Goal: Task Accomplishment & Management: Manage account settings

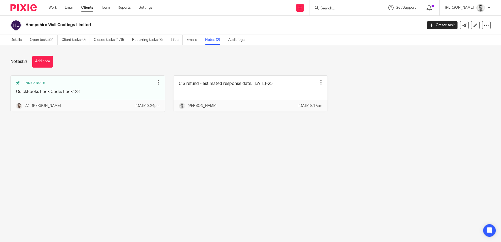
click at [340, 8] on input "Search" at bounding box center [343, 8] width 47 height 5
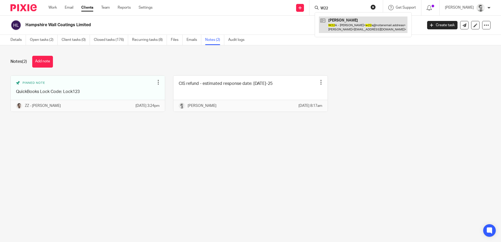
type input "W22"
click at [346, 23] on link at bounding box center [363, 24] width 88 height 16
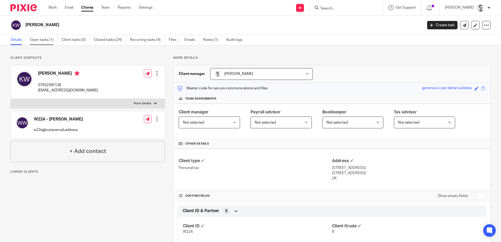
click at [45, 38] on link "Open tasks (1)" at bounding box center [44, 40] width 28 height 10
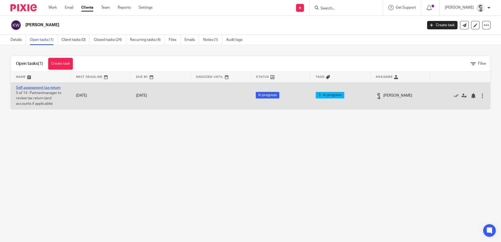
click at [46, 87] on link "Self assessment tax return" at bounding box center [38, 88] width 45 height 4
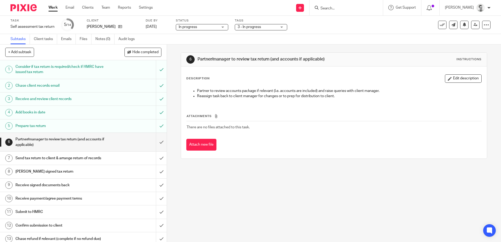
click at [249, 27] on span "3 - In progress" at bounding box center [248, 27] width 23 height 4
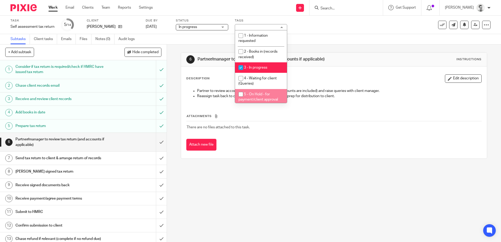
click at [240, 94] on input "checkbox" at bounding box center [241, 94] width 10 height 10
checkbox input "true"
click at [242, 66] on input "checkbox" at bounding box center [241, 68] width 10 height 10
checkbox input "false"
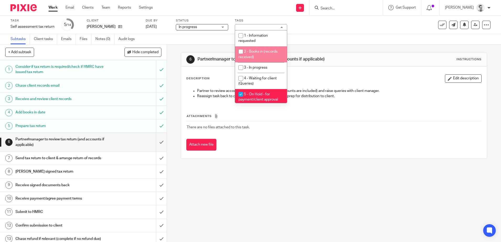
click at [207, 38] on div "Subtasks Client tasks Emails Files Notes (0) Audit logs" at bounding box center [250, 39] width 501 height 10
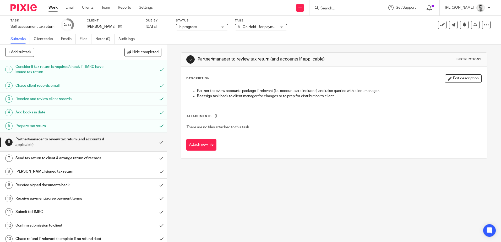
click at [215, 27] on span "In progress" at bounding box center [198, 26] width 39 height 5
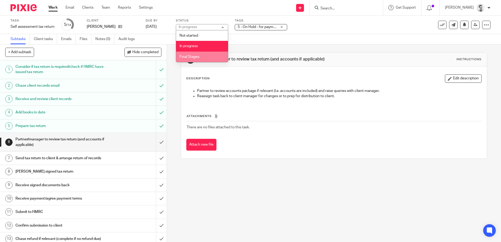
click at [192, 56] on span "Final Stages" at bounding box center [189, 57] width 20 height 4
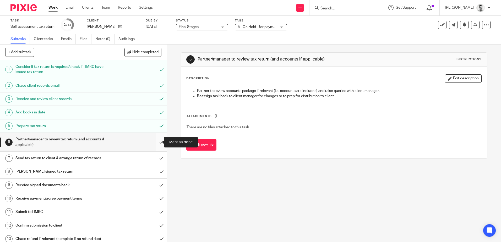
click at [154, 143] on input "submit" at bounding box center [83, 142] width 167 height 19
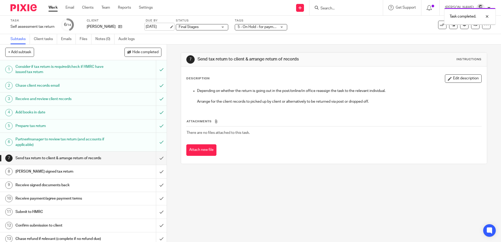
click at [162, 26] on link "[DATE]" at bounding box center [158, 26] width 24 height 5
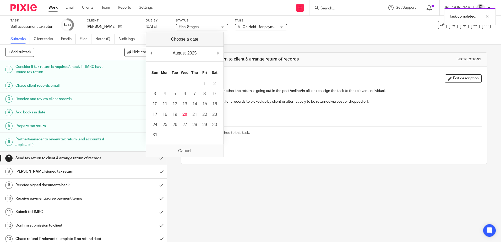
click at [258, 190] on div "7 Send tax return to client & arrange return of records Instructions Descriptio…" at bounding box center [334, 143] width 334 height 197
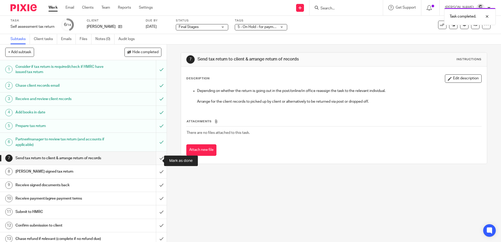
click at [156, 161] on input "submit" at bounding box center [83, 158] width 167 height 13
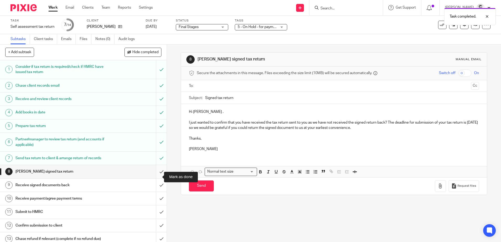
click at [155, 177] on input "submit" at bounding box center [83, 171] width 167 height 13
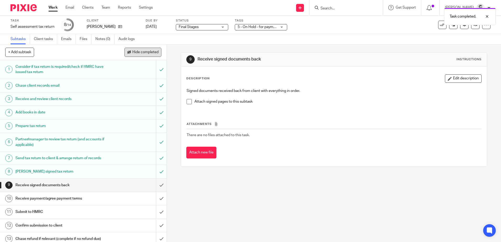
click at [133, 50] on button "Hide completed" at bounding box center [142, 52] width 37 height 9
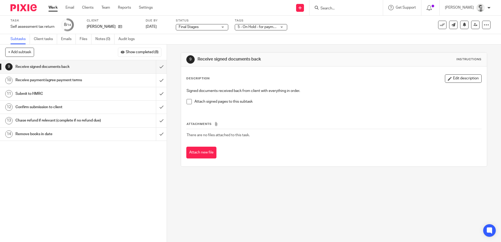
click at [356, 8] on input "Search" at bounding box center [343, 8] width 47 height 5
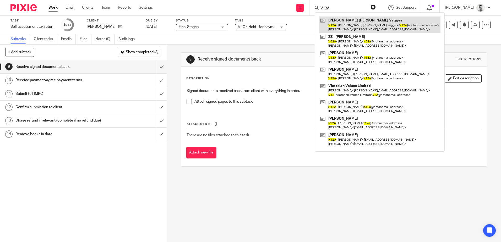
type input "V12A"
click at [350, 25] on link at bounding box center [379, 24] width 121 height 16
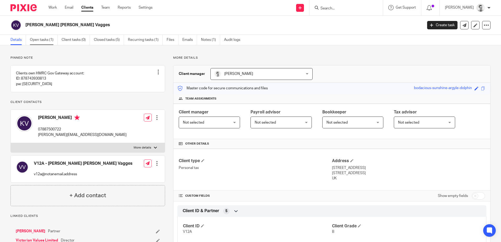
click at [43, 39] on link "Open tasks (1)" at bounding box center [44, 40] width 28 height 10
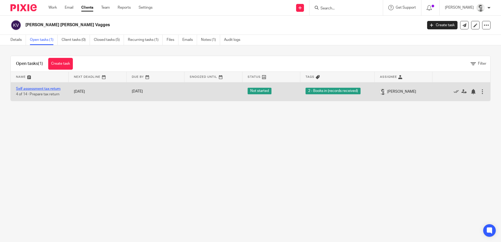
click at [45, 88] on link "Self assessment tax return" at bounding box center [38, 89] width 45 height 4
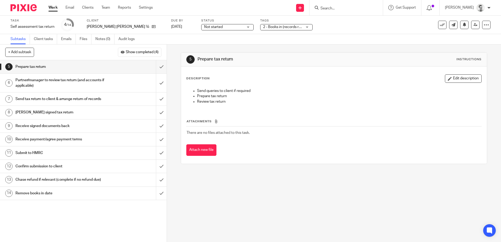
click at [211, 27] on span "Not started" at bounding box center [223, 26] width 39 height 5
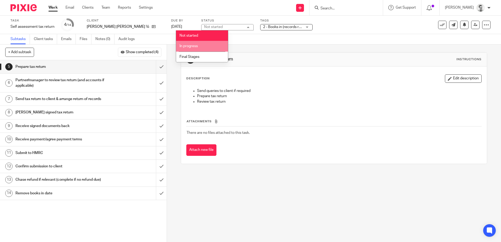
click at [191, 47] on span "In progress" at bounding box center [188, 46] width 18 height 4
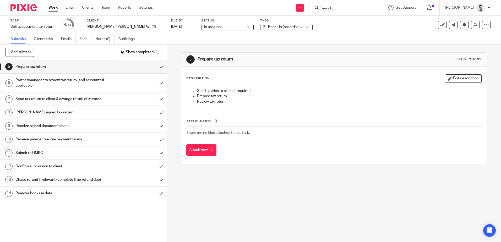
click at [263, 29] on span "2 - Books in (records received)" at bounding box center [282, 26] width 39 height 5
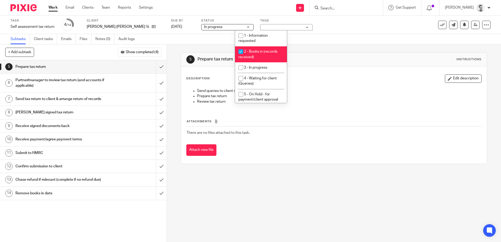
click at [239, 52] on input "checkbox" at bounding box center [241, 52] width 10 height 10
checkbox input "false"
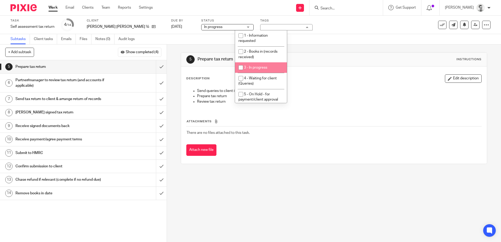
click at [240, 66] on input "checkbox" at bounding box center [241, 68] width 10 height 10
checkbox input "true"
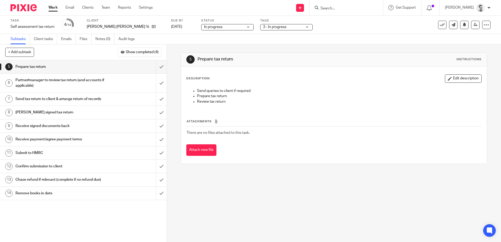
click at [245, 188] on div "5 Prepare tax return Instructions Description Edit description Send queries to …" at bounding box center [334, 143] width 334 height 197
click at [444, 188] on div "5 Prepare tax return Instructions Description Edit description Send queries to …" at bounding box center [334, 143] width 334 height 197
